Goal: Obtain resource: Download file/media

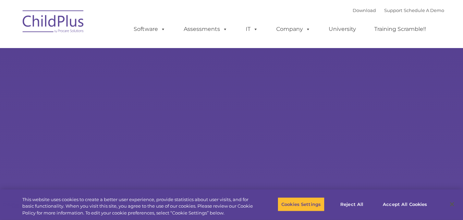
select select "MEDIUM"
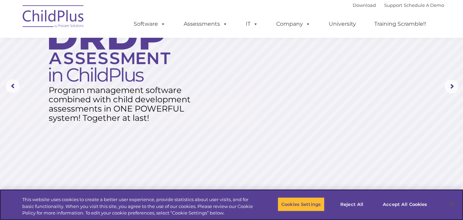
scroll to position [44, 0]
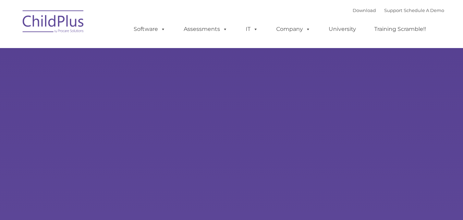
type input ""
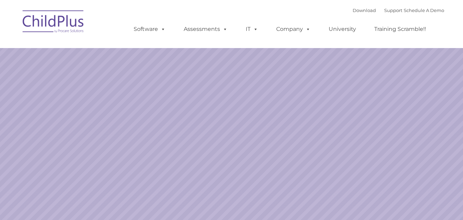
select select "MEDIUM"
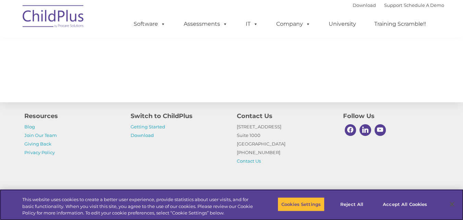
scroll to position [798, 0]
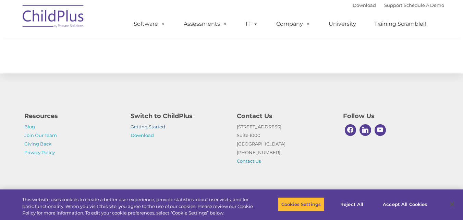
click at [152, 127] on link "Getting Started" at bounding box center [147, 126] width 35 height 5
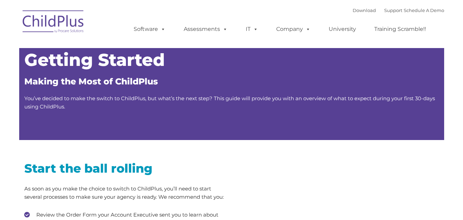
type input ""
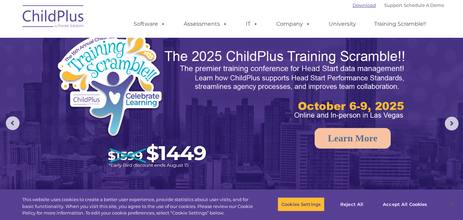
click at [359, 4] on link "Download" at bounding box center [363, 4] width 23 height 5
